Goal: Transaction & Acquisition: Purchase product/service

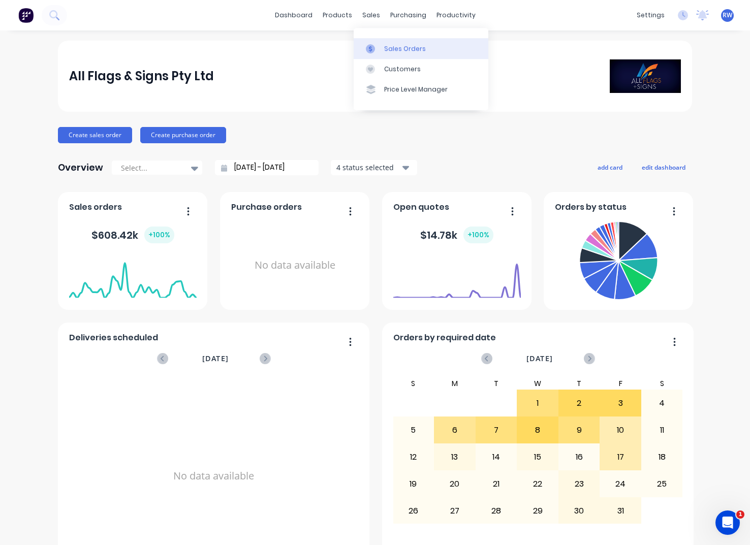
click at [399, 49] on div "Sales Orders" at bounding box center [405, 48] width 42 height 9
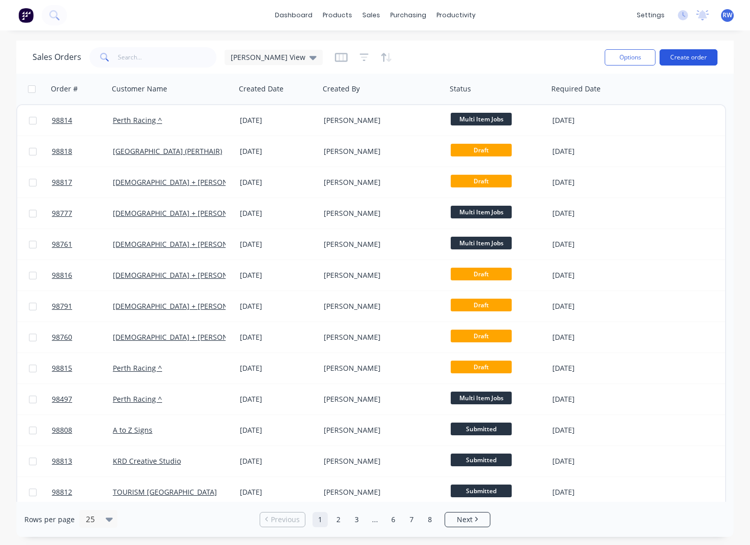
click at [685, 57] on button "Create order" at bounding box center [688, 57] width 58 height 16
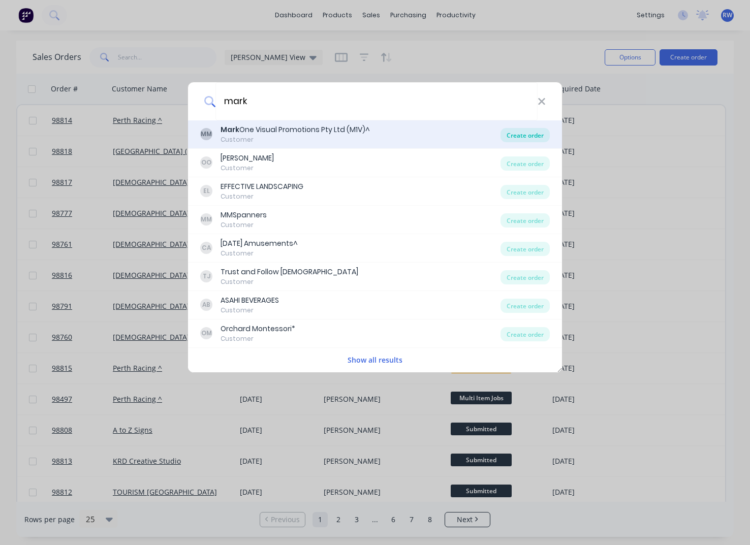
type input "mark"
click at [528, 135] on div "Create order" at bounding box center [524, 135] width 49 height 14
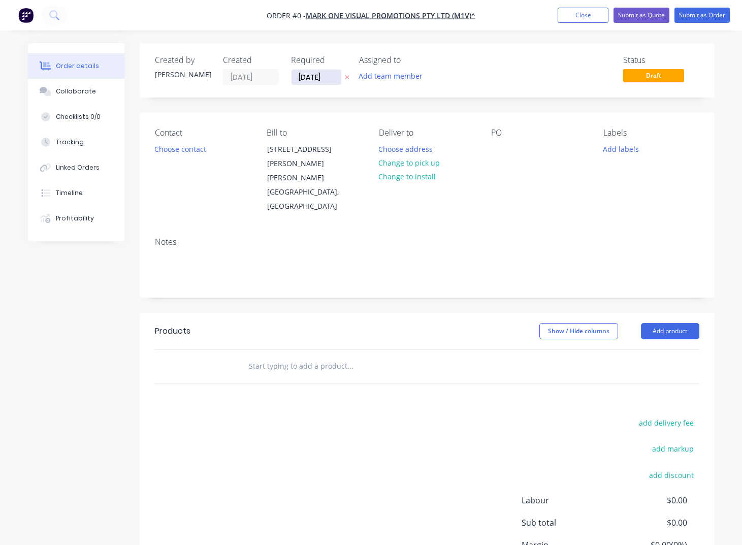
click at [333, 77] on input "[DATE]" at bounding box center [317, 77] width 50 height 15
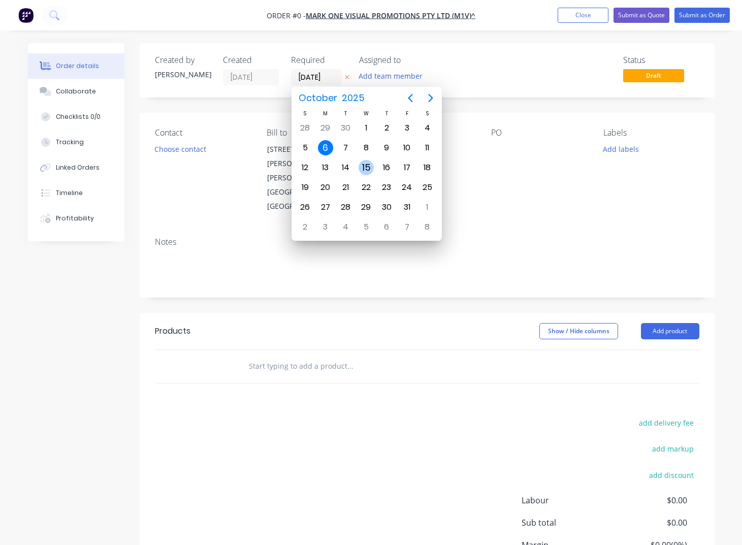
click at [369, 168] on div "15" at bounding box center [366, 167] width 15 height 15
type input "[DATE]"
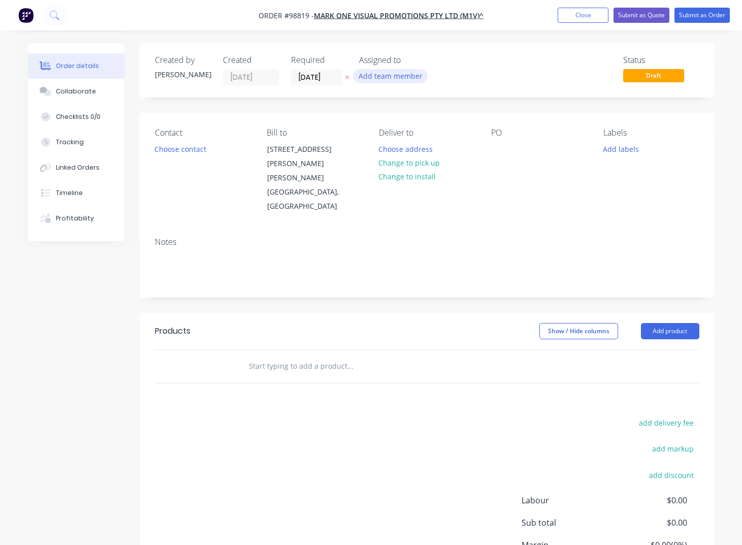
click at [377, 76] on button "Add team member" at bounding box center [390, 76] width 75 height 14
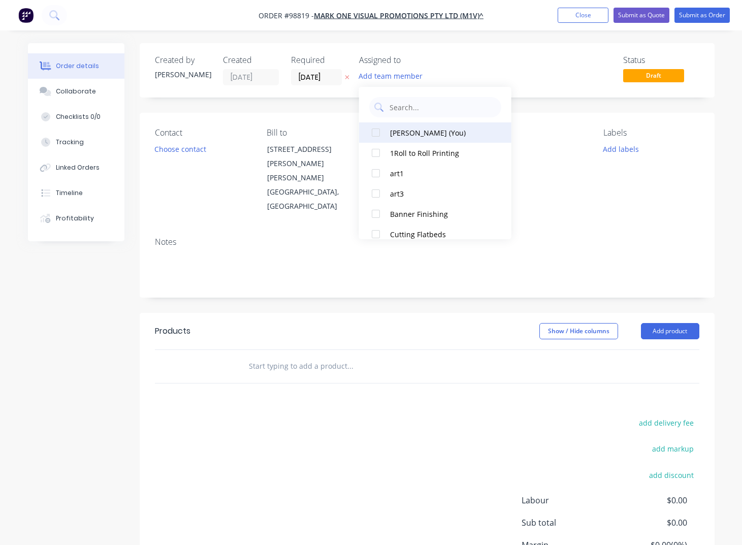
click at [404, 133] on div "[PERSON_NAME] (You)" at bounding box center [441, 133] width 102 height 11
click at [189, 152] on button "Choose contact" at bounding box center [180, 149] width 62 height 14
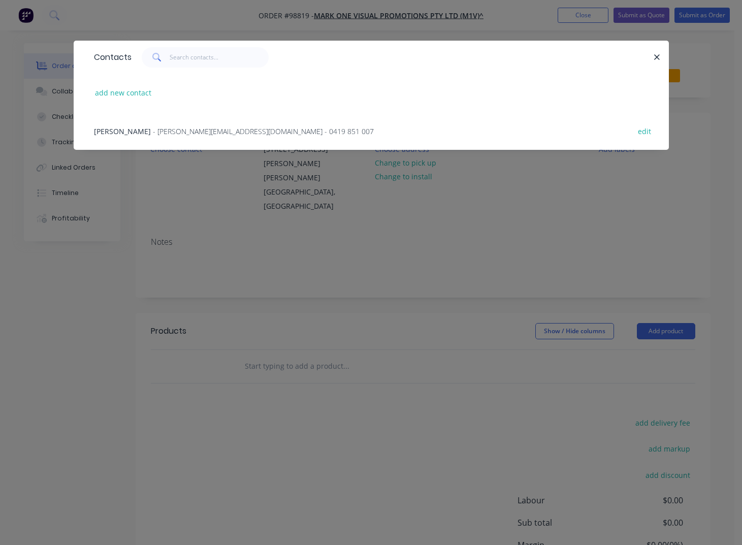
click at [175, 132] on span "- [PERSON_NAME][EMAIL_ADDRESS][DOMAIN_NAME] - 0419 851 007" at bounding box center [263, 132] width 221 height 10
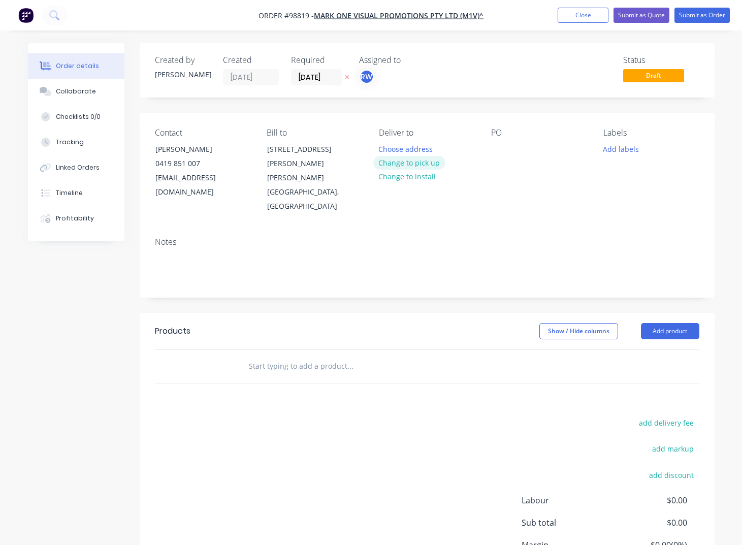
click at [416, 164] on button "Change to pick up" at bounding box center [409, 163] width 72 height 14
click at [387, 145] on div at bounding box center [387, 149] width 16 height 15
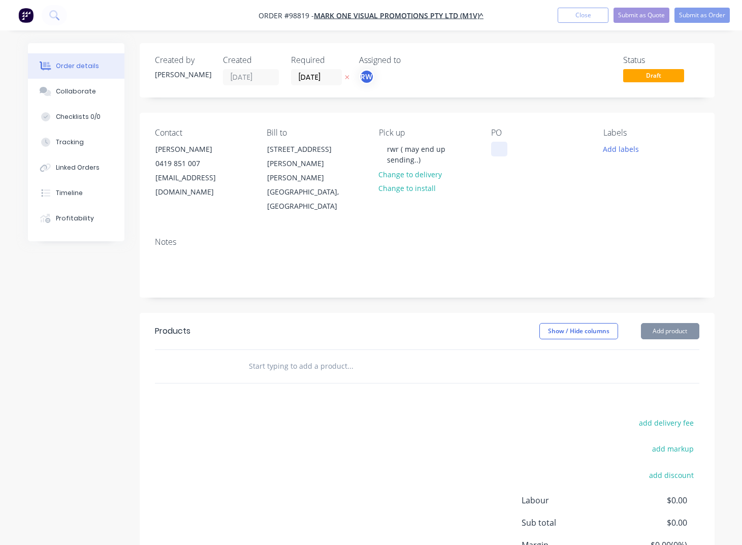
click at [496, 148] on div at bounding box center [499, 149] width 16 height 15
click at [615, 151] on button "Add labels" at bounding box center [621, 149] width 47 height 14
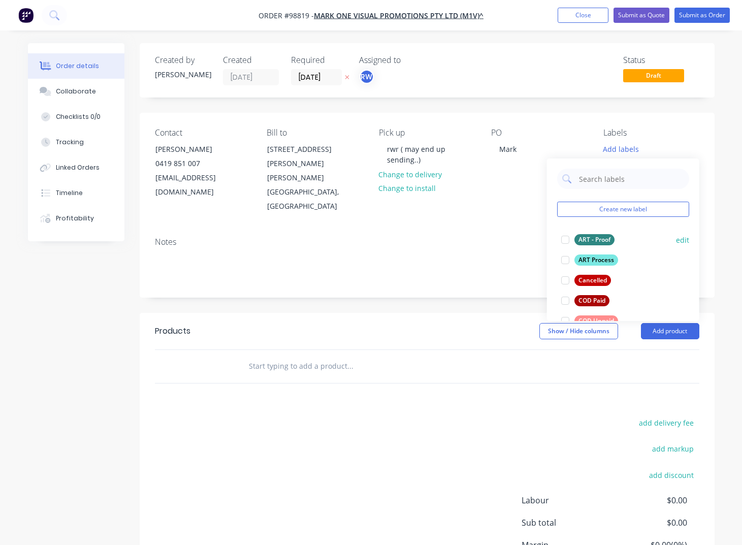
click at [593, 241] on div "ART - Proof" at bounding box center [595, 239] width 40 height 11
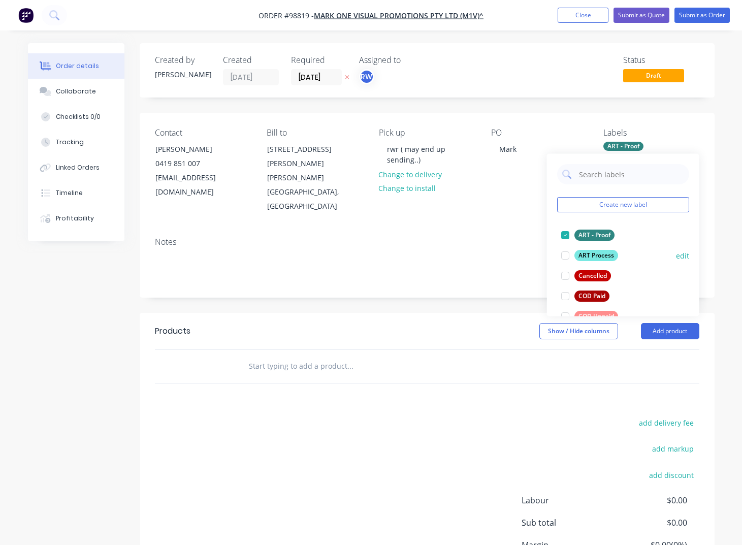
click at [594, 255] on div "ART Process" at bounding box center [597, 255] width 44 height 11
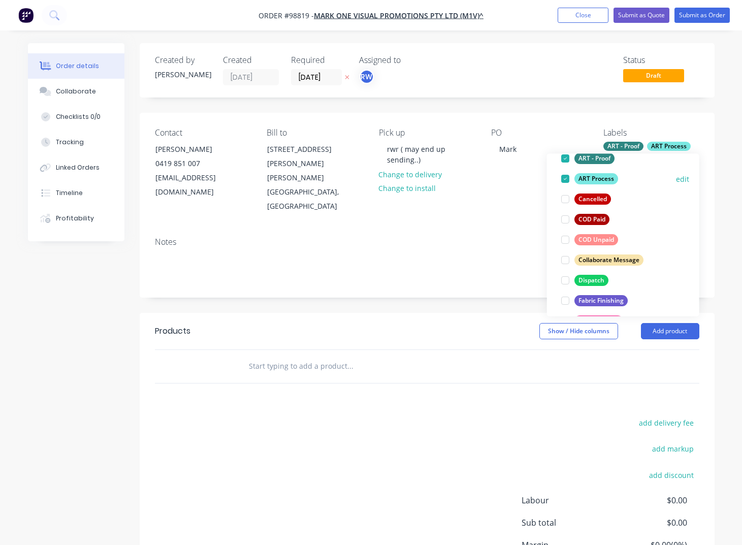
scroll to position [89, 0]
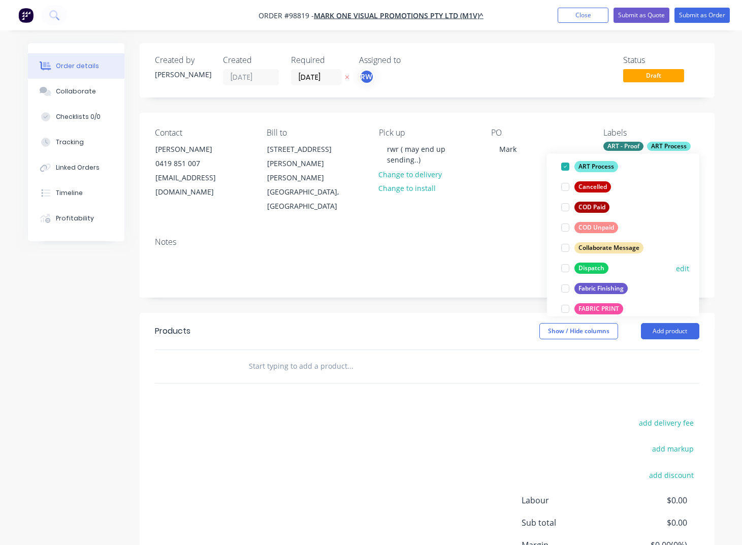
click at [588, 269] on div "Dispatch" at bounding box center [592, 268] width 34 height 11
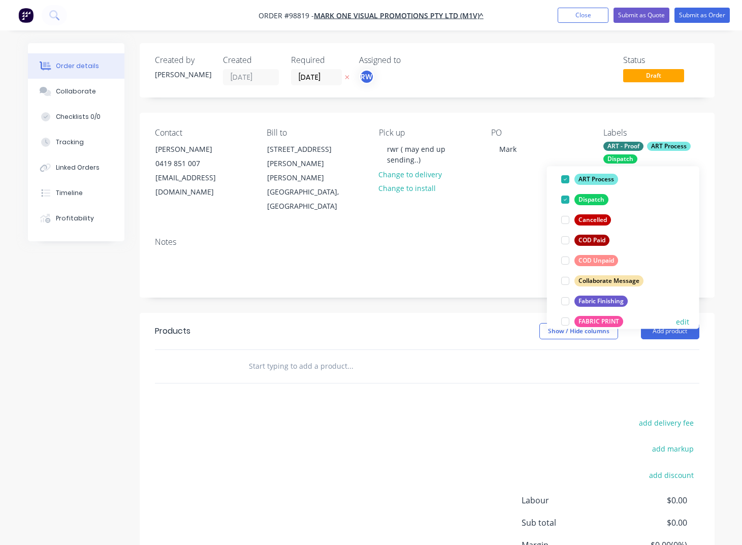
drag, startPoint x: 595, startPoint y: 300, endPoint x: 596, endPoint y: 315, distance: 15.2
click at [595, 300] on div "Fabric Finishing" at bounding box center [601, 301] width 53 height 11
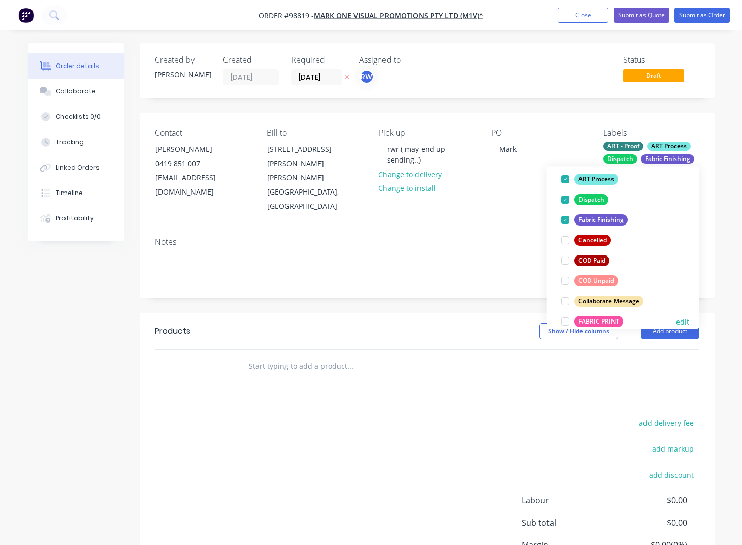
drag, startPoint x: 594, startPoint y: 320, endPoint x: 591, endPoint y: 304, distance: 16.5
click at [594, 320] on div "FABRIC PRINT" at bounding box center [599, 321] width 49 height 11
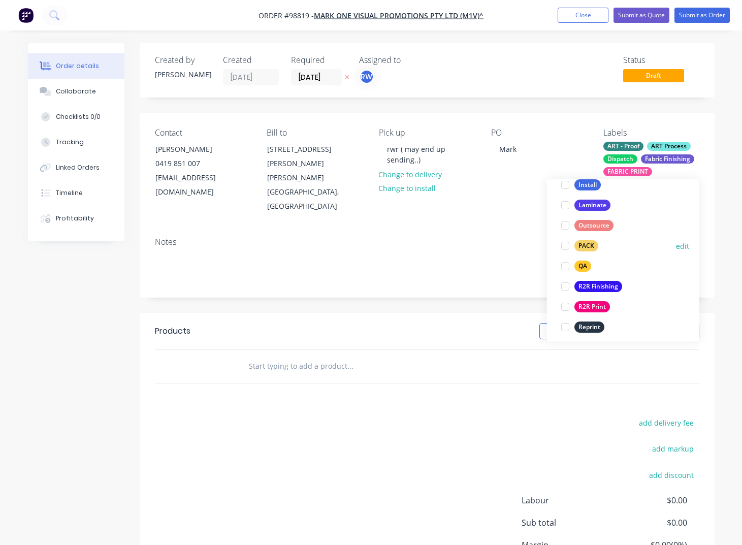
click at [579, 249] on div "PACK" at bounding box center [587, 246] width 24 height 11
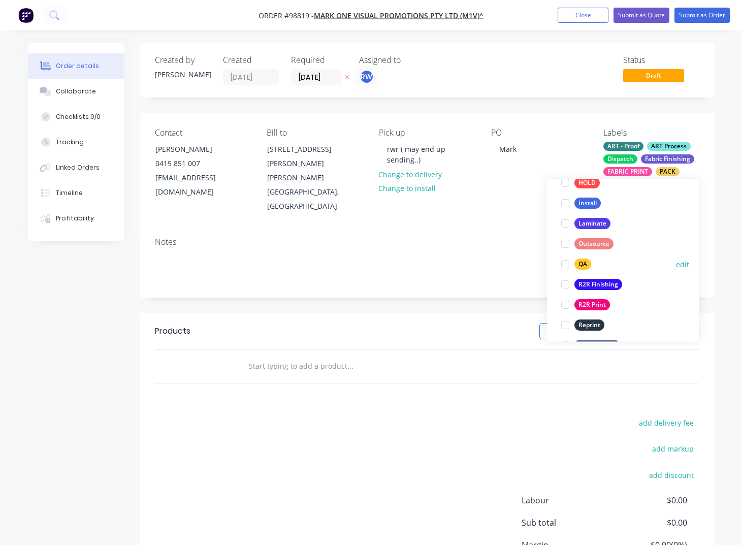
click at [582, 264] on div "QA" at bounding box center [583, 264] width 17 height 11
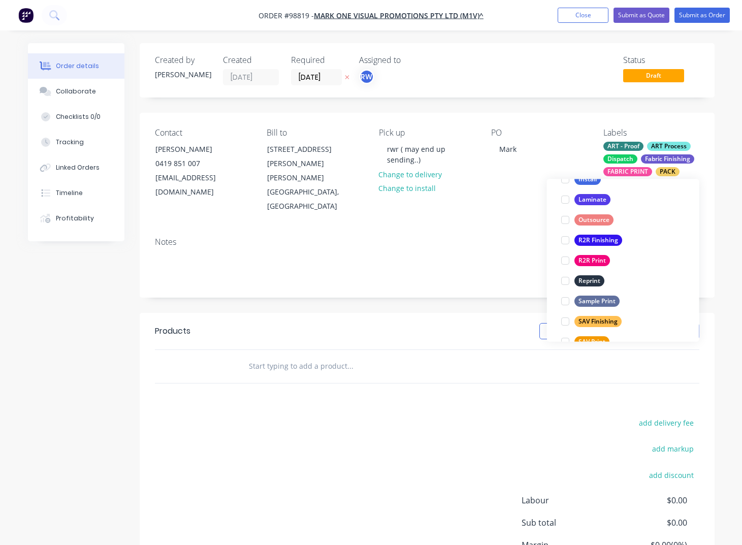
scroll to position [488, 0]
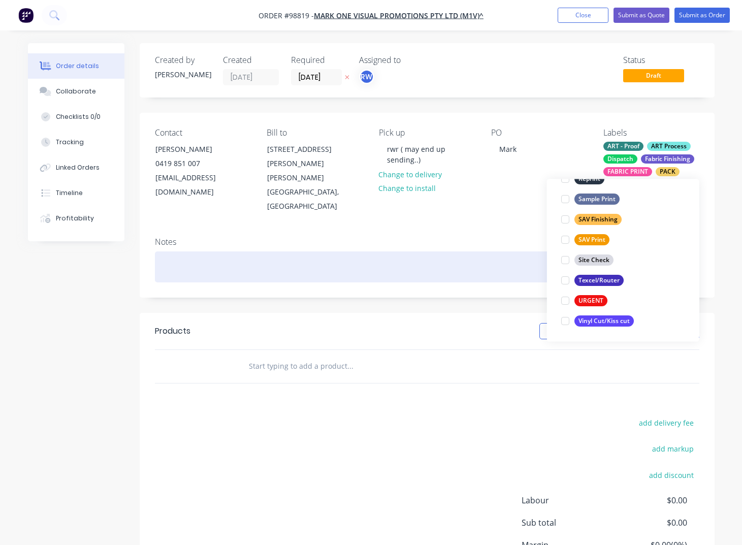
click at [227, 251] on div at bounding box center [427, 266] width 545 height 31
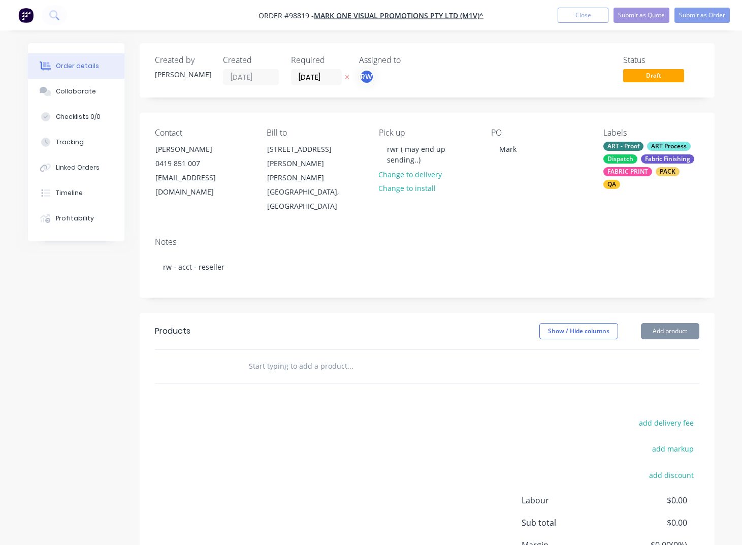
click at [252, 356] on input "text" at bounding box center [349, 366] width 203 height 20
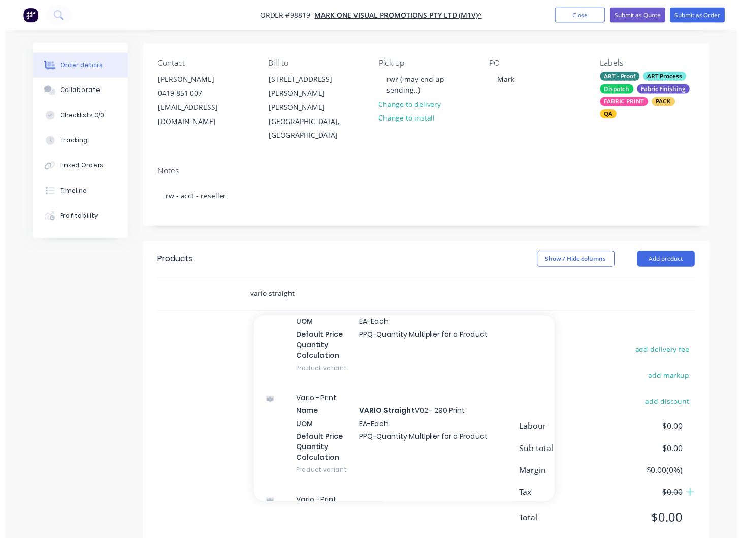
scroll to position [1317, 0]
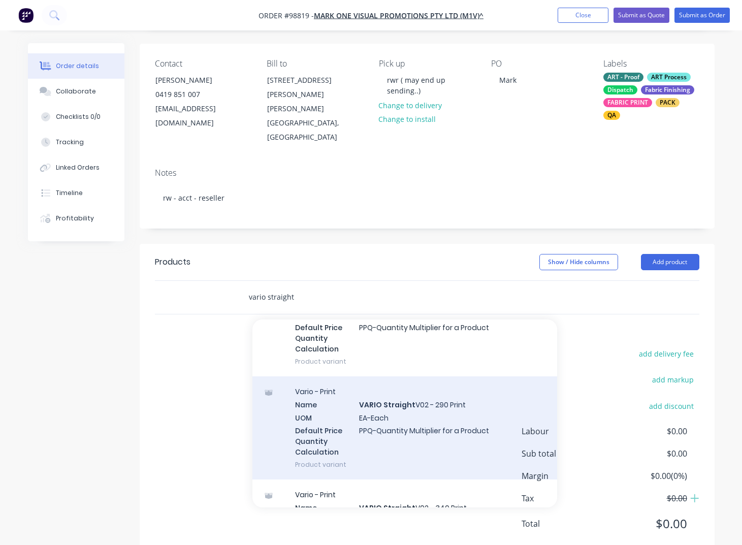
type input "vario straight"
click at [374, 386] on div "Vario - Print Name VARIO Straight V02 - 290 Print UOM EA-Each Default Price Qua…" at bounding box center [404, 427] width 305 height 103
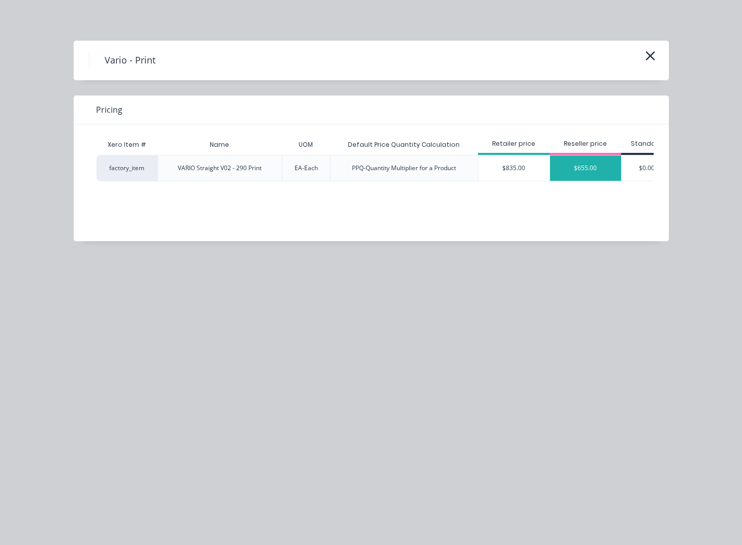
click at [568, 170] on div "$655.00" at bounding box center [585, 167] width 71 height 25
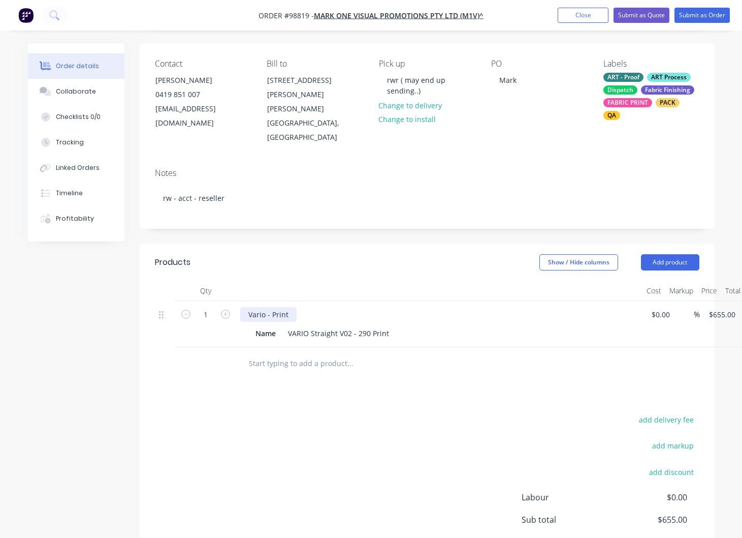
drag, startPoint x: 290, startPoint y: 287, endPoint x: 317, endPoint y: 288, distance: 27.5
click at [290, 307] on div "Vario - Print" at bounding box center [268, 314] width 56 height 15
click at [229, 309] on icon "button" at bounding box center [225, 313] width 9 height 9
type input "2"
type input "$1,310.00"
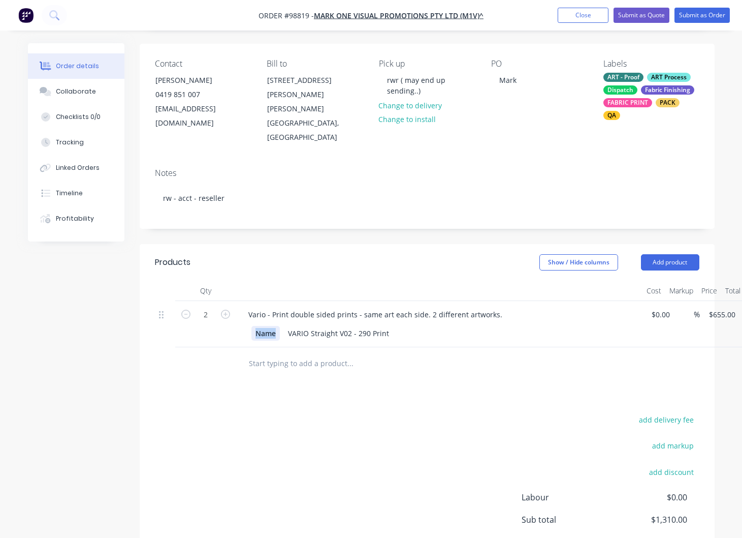
drag, startPoint x: 278, startPoint y: 306, endPoint x: 246, endPoint y: 305, distance: 32.6
click at [251, 326] on div "Name" at bounding box center [265, 333] width 28 height 15
click at [725, 307] on input "655" at bounding box center [716, 314] width 17 height 15
type input "$645.00"
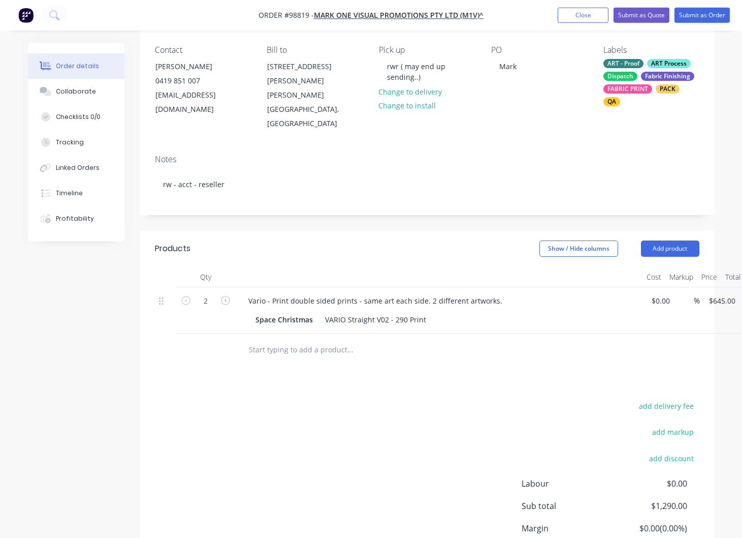
scroll to position [78, 0]
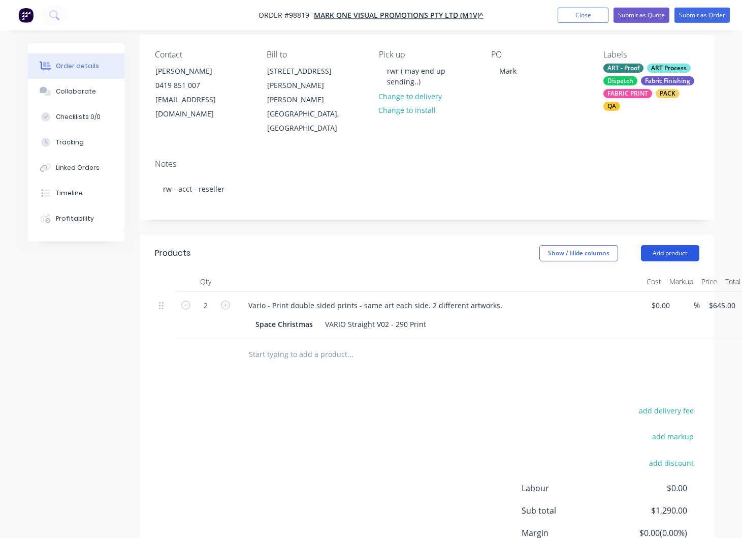
type input "$1,290.00"
click at [678, 245] on button "Add product" at bounding box center [670, 253] width 58 height 16
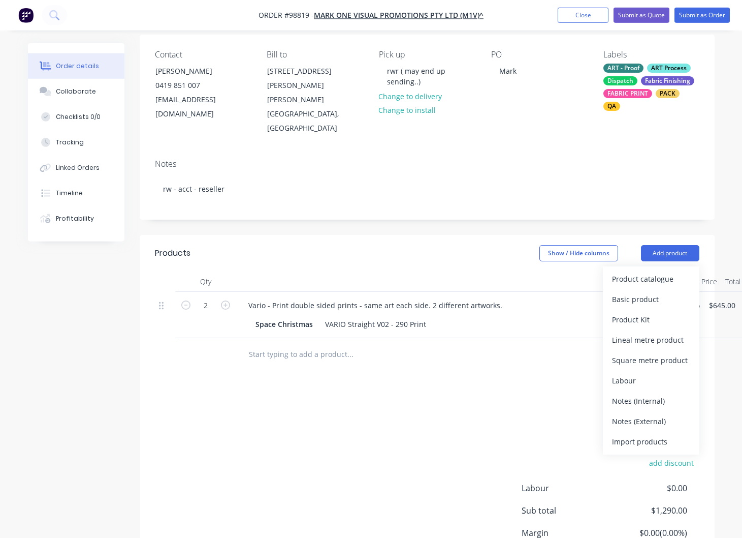
click at [646, 414] on div "Notes (External)" at bounding box center [651, 421] width 78 height 15
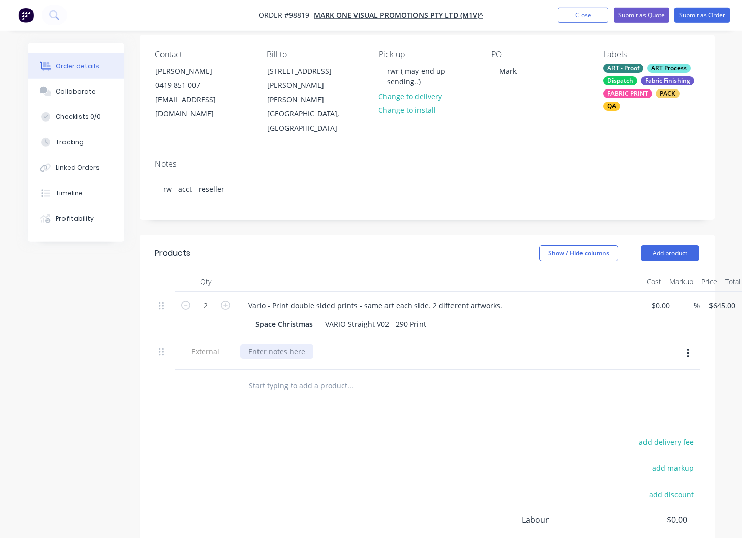
click at [253, 344] on div at bounding box center [276, 351] width 73 height 15
